Goal: Task Accomplishment & Management: Manage account settings

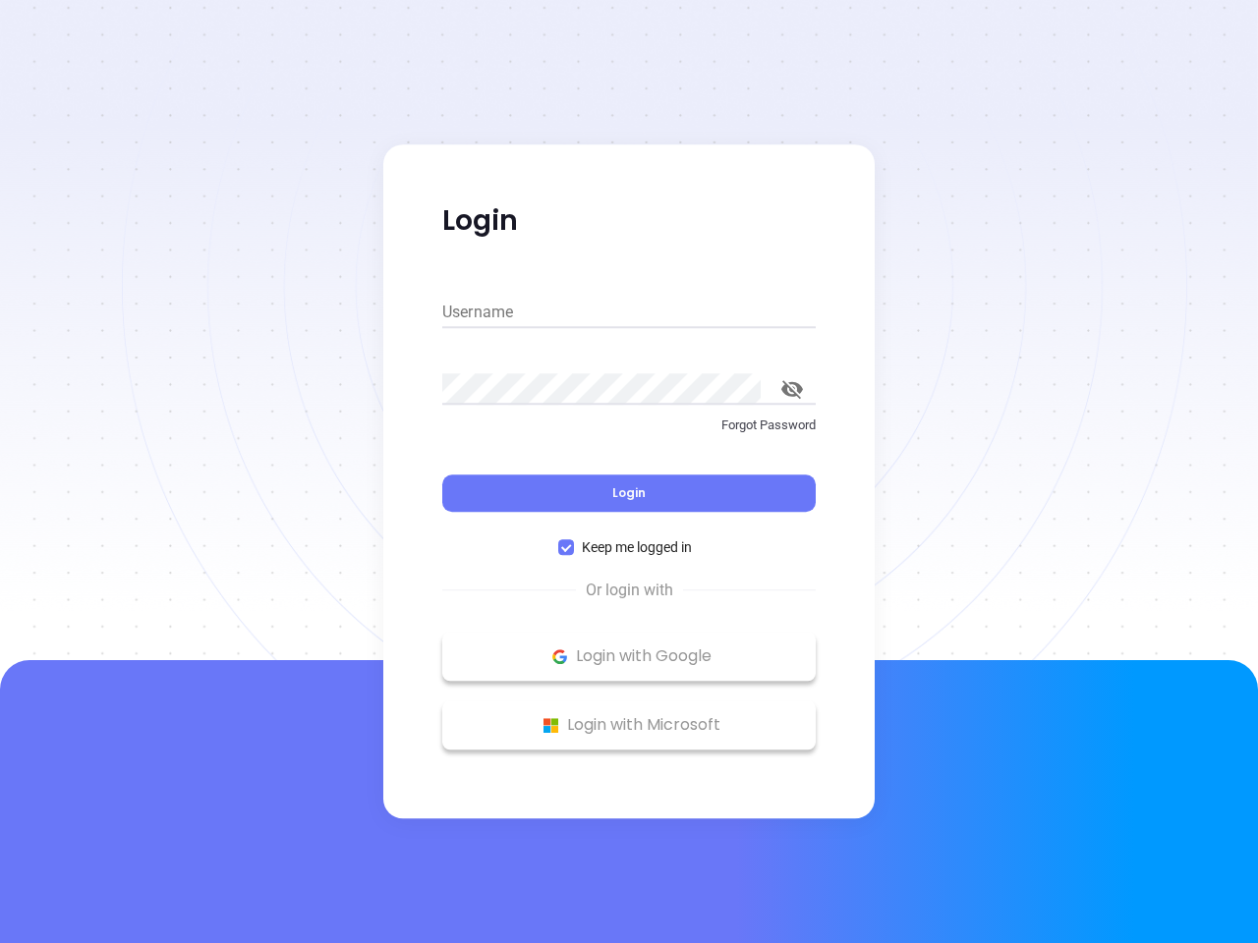
click at [629, 472] on div "Login" at bounding box center [628, 481] width 373 height 61
click at [629, 312] on input "Username" at bounding box center [628, 312] width 373 height 31
click at [792, 389] on icon "toggle password visibility" at bounding box center [792, 389] width 22 height 19
click at [629, 493] on span "Login" at bounding box center [628, 492] width 33 height 17
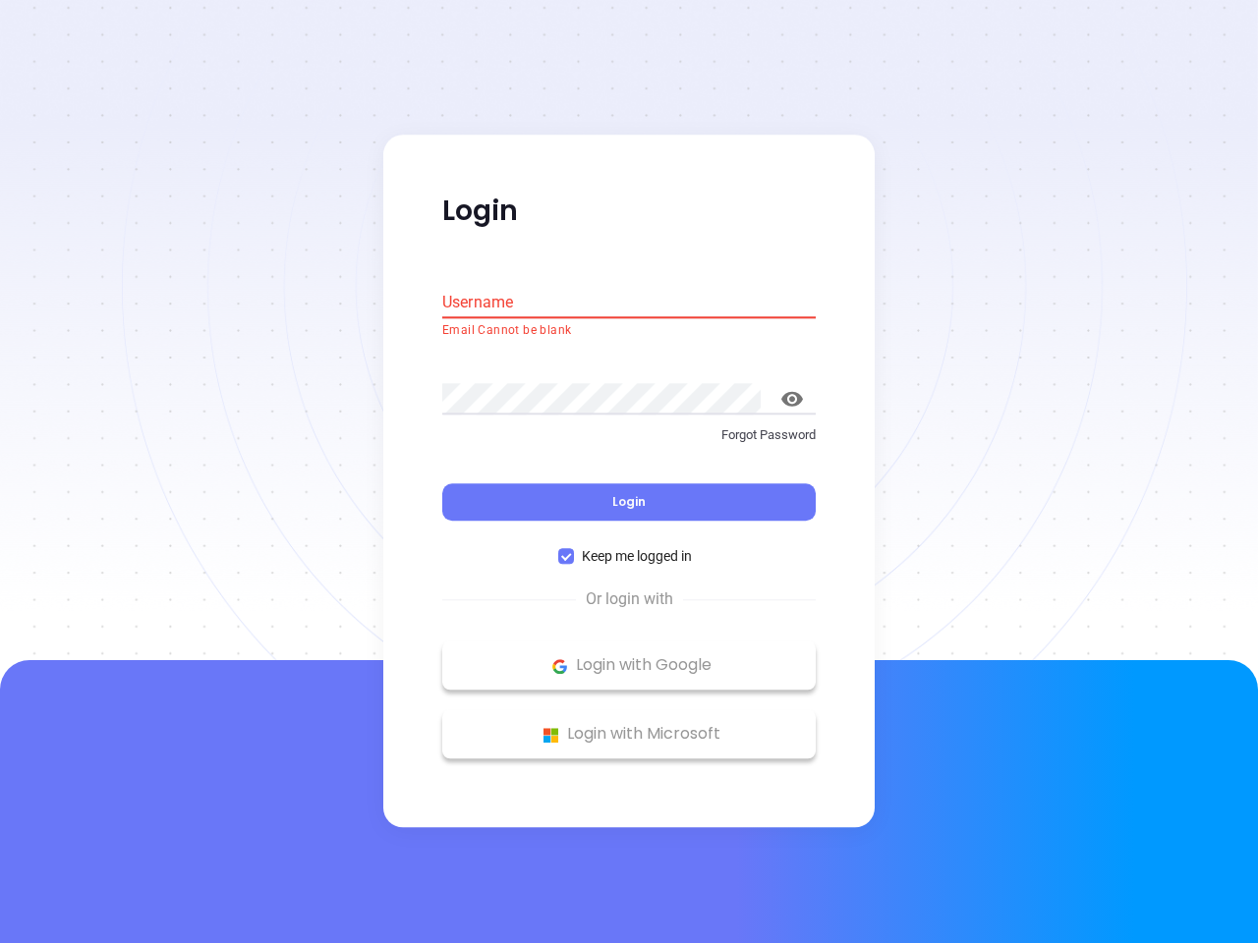
click at [629, 547] on span "Keep me logged in" at bounding box center [637, 557] width 126 height 22
click at [574, 549] on input "Keep me logged in" at bounding box center [566, 557] width 16 height 16
checkbox input "false"
click at [629, 656] on p "Login with Google" at bounding box center [629, 665] width 354 height 29
click at [629, 725] on p "Login with Microsoft" at bounding box center [629, 734] width 354 height 29
